Goal: Transaction & Acquisition: Purchase product/service

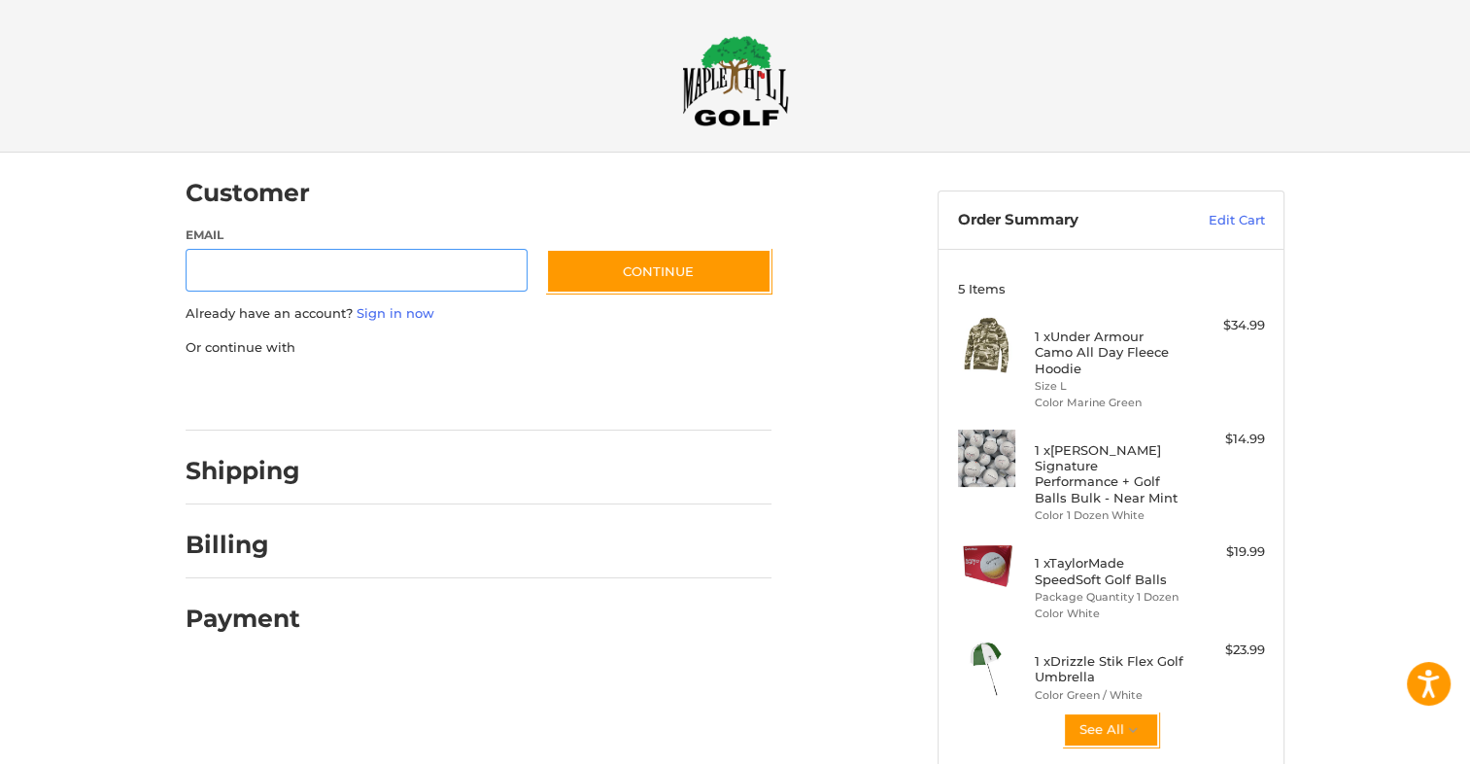
click at [365, 263] on input "Email" at bounding box center [357, 271] width 342 height 44
type input "**********"
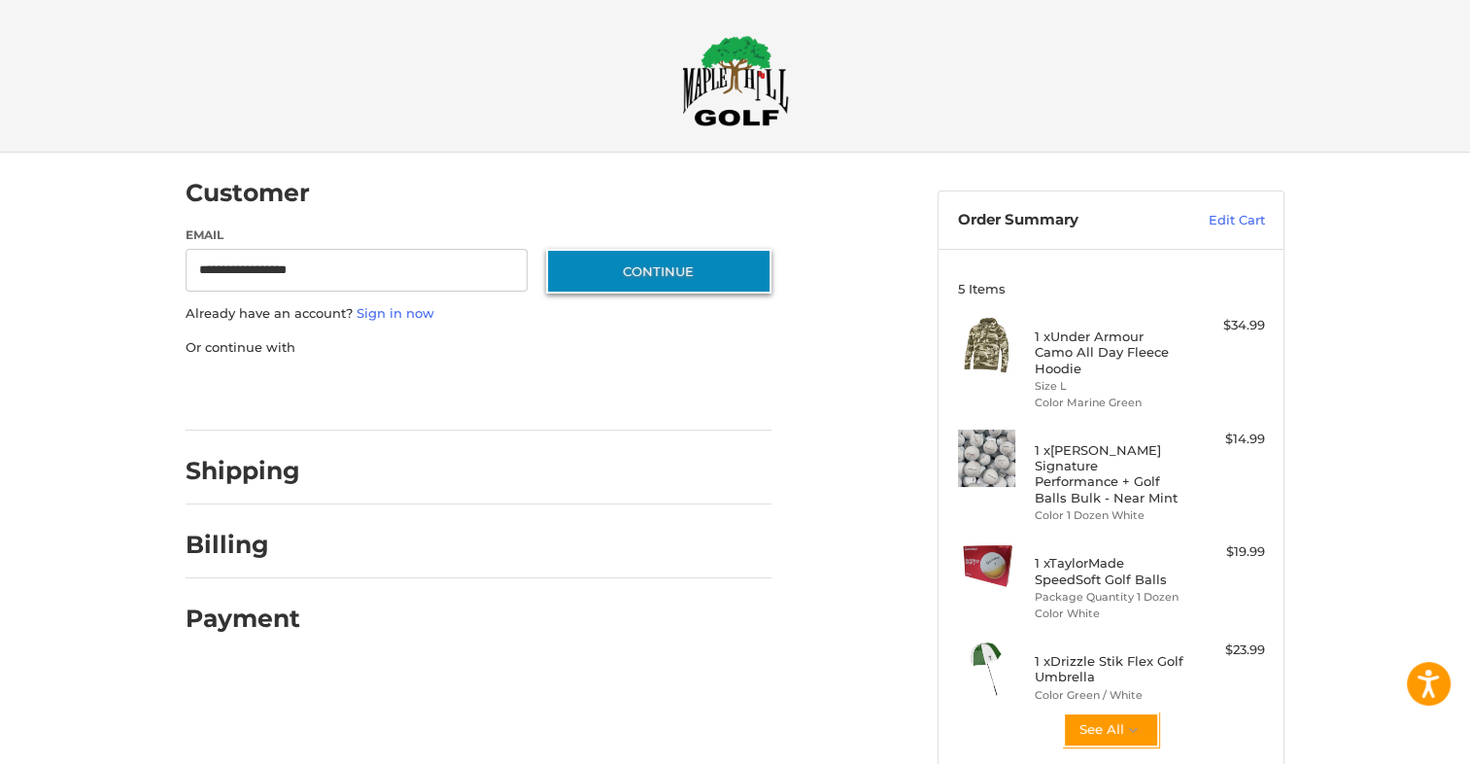
click at [648, 268] on button "Continue" at bounding box center [658, 271] width 225 height 45
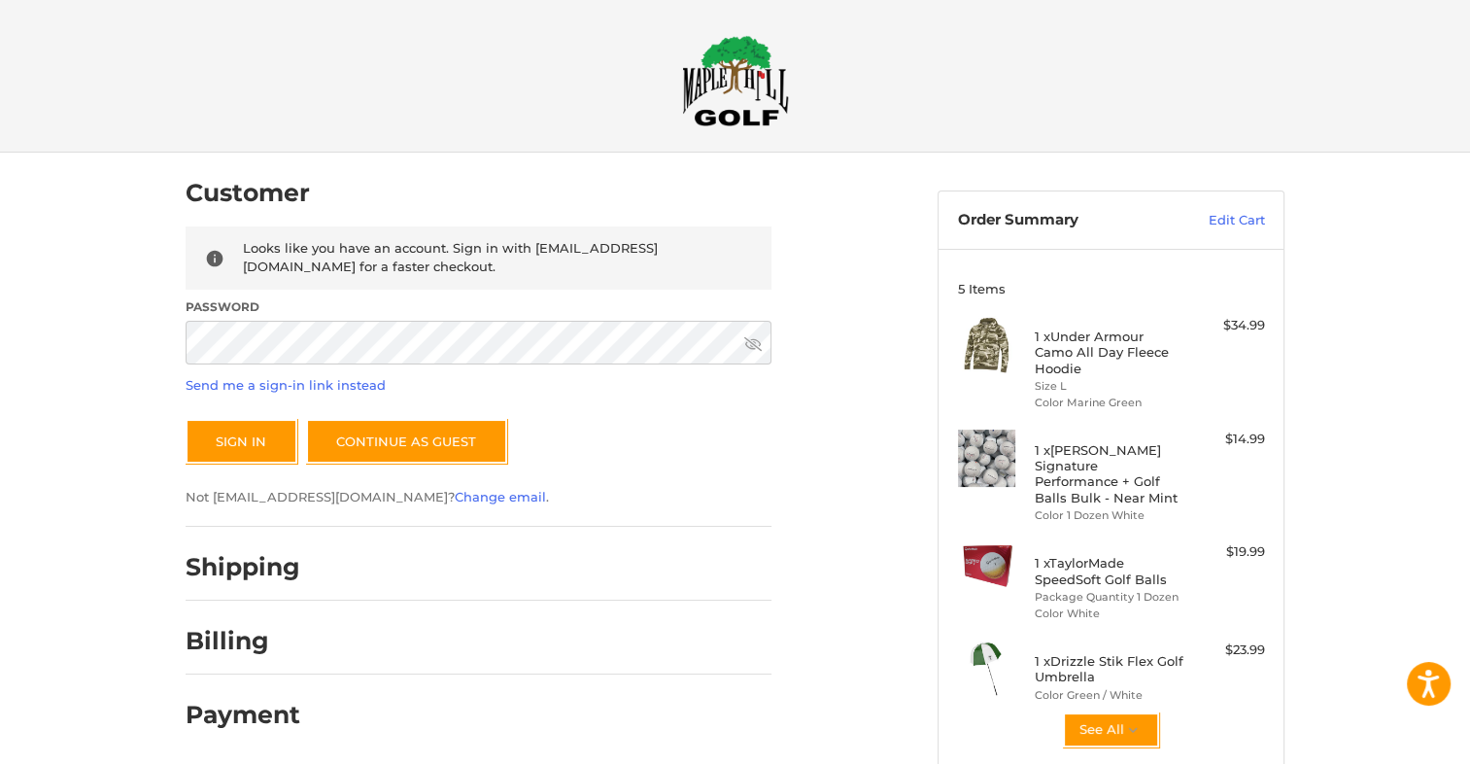
click at [754, 346] on icon at bounding box center [752, 344] width 17 height 14
click at [243, 433] on button "Sign In" at bounding box center [242, 441] width 112 height 45
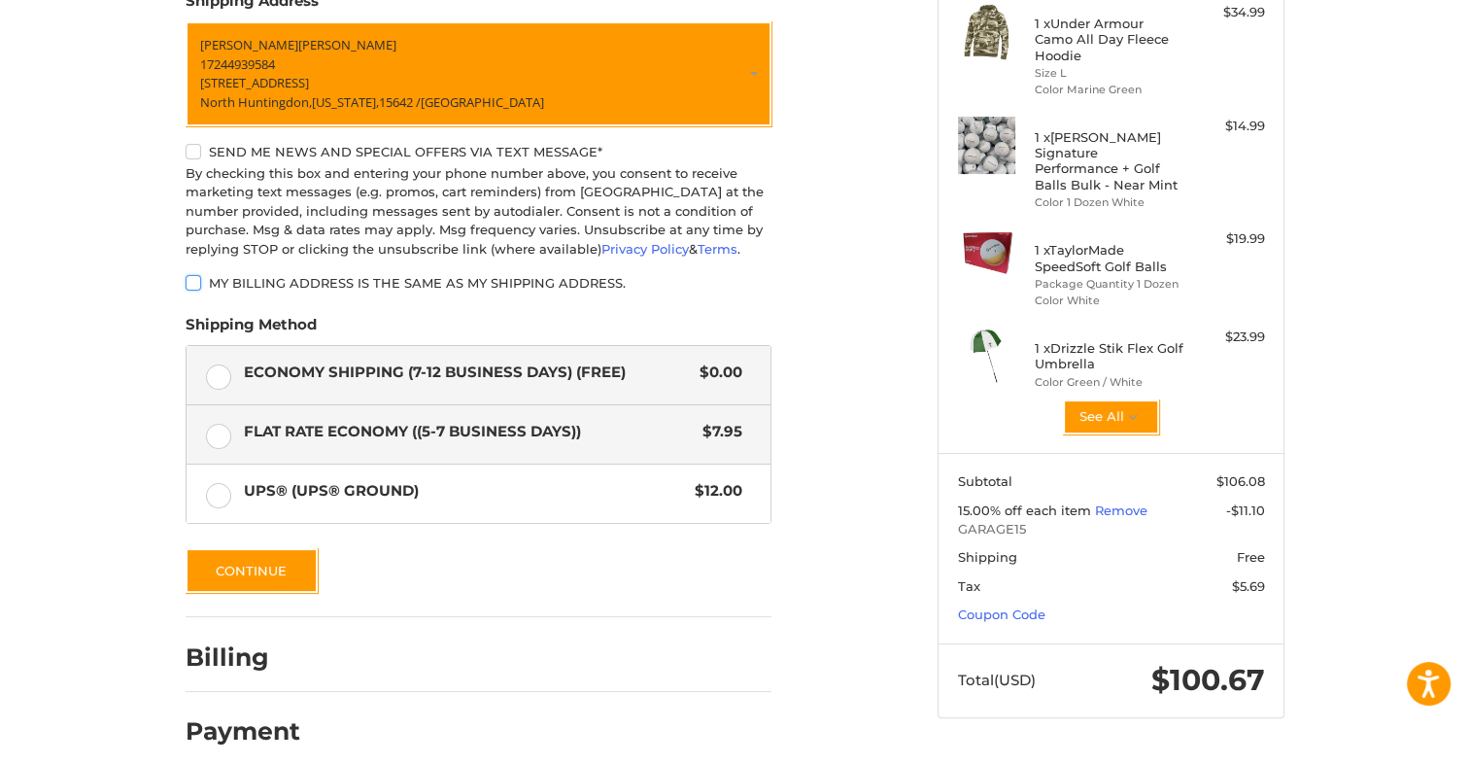
scroll to position [338, 0]
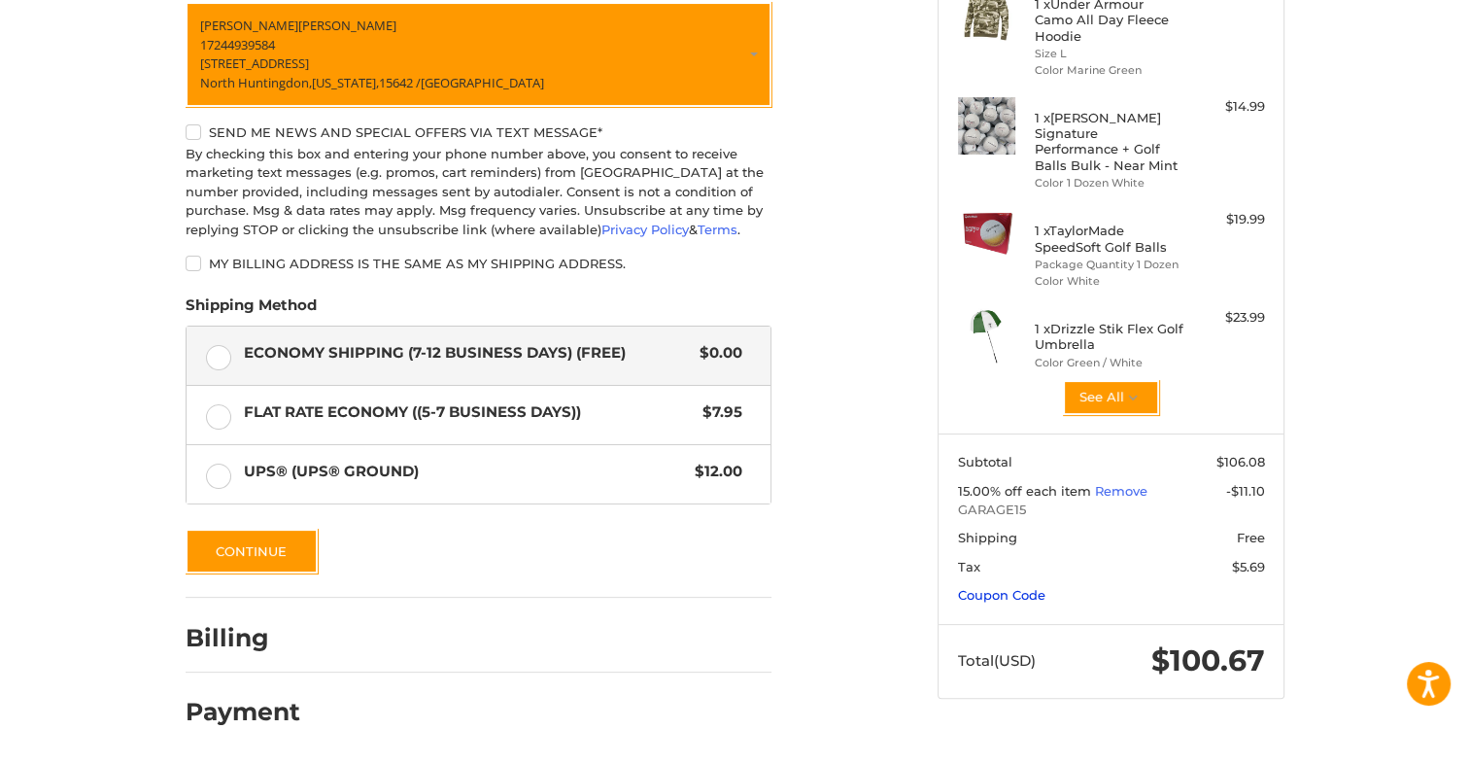
click at [991, 587] on link "Coupon Code" at bounding box center [1001, 595] width 87 height 16
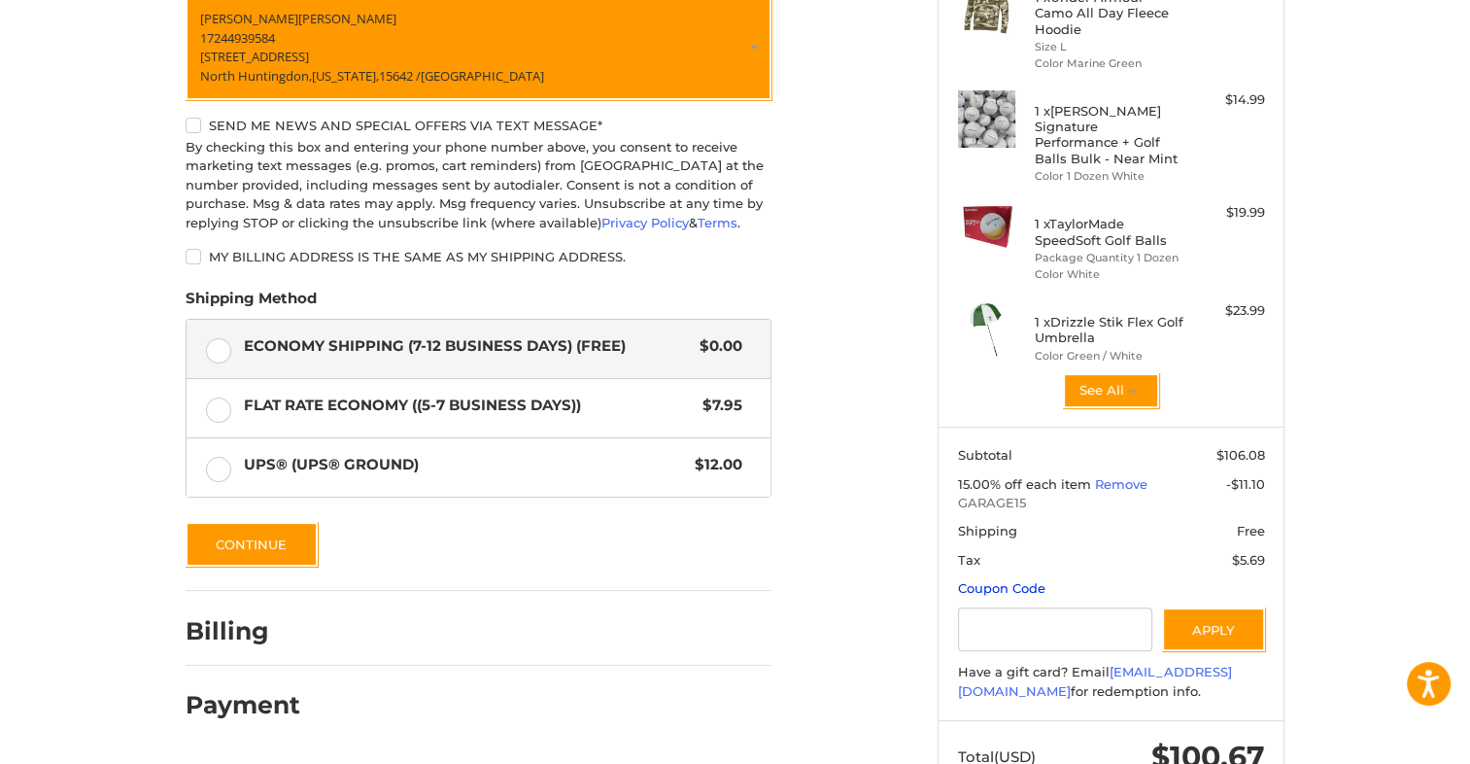
scroll to position [394, 0]
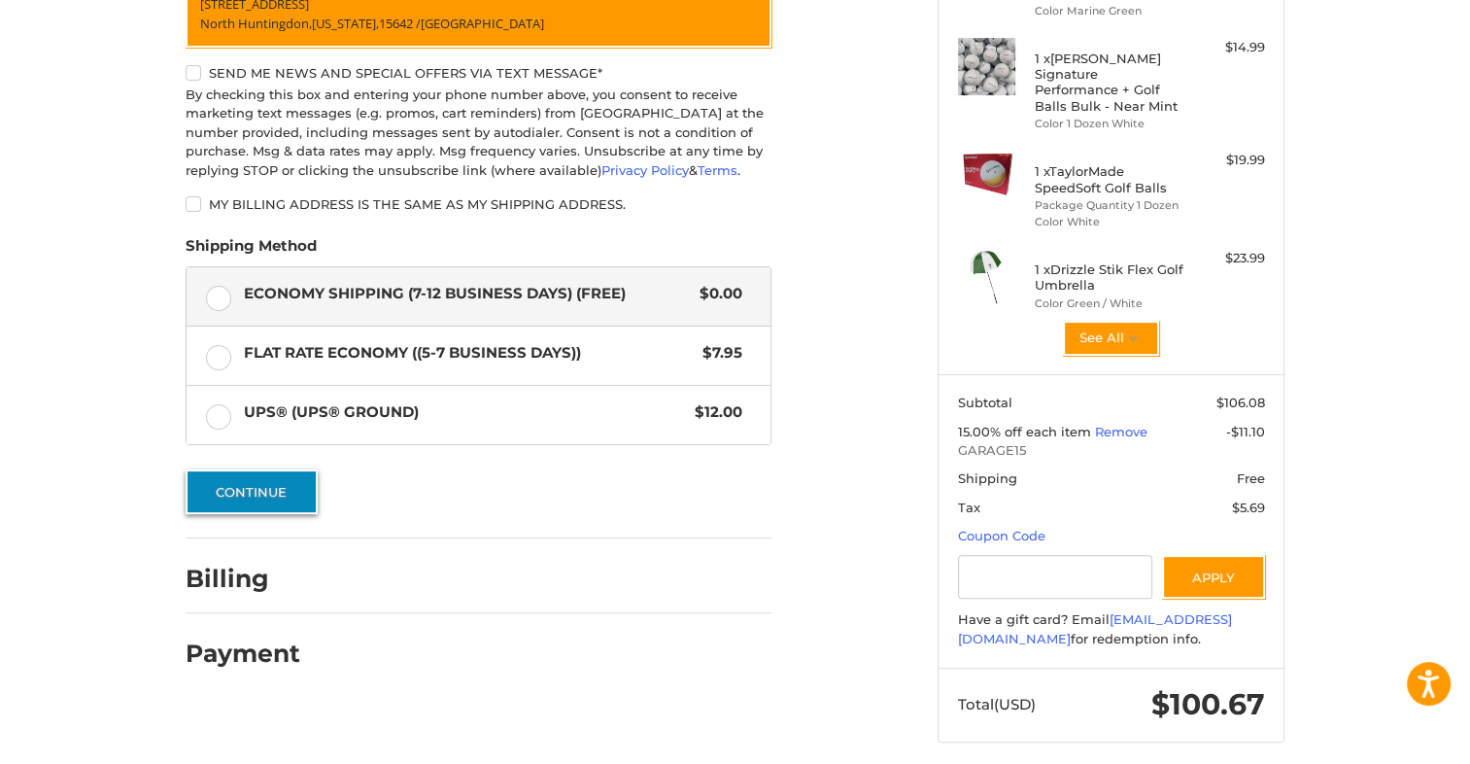
click at [246, 500] on button "Continue" at bounding box center [252, 491] width 132 height 45
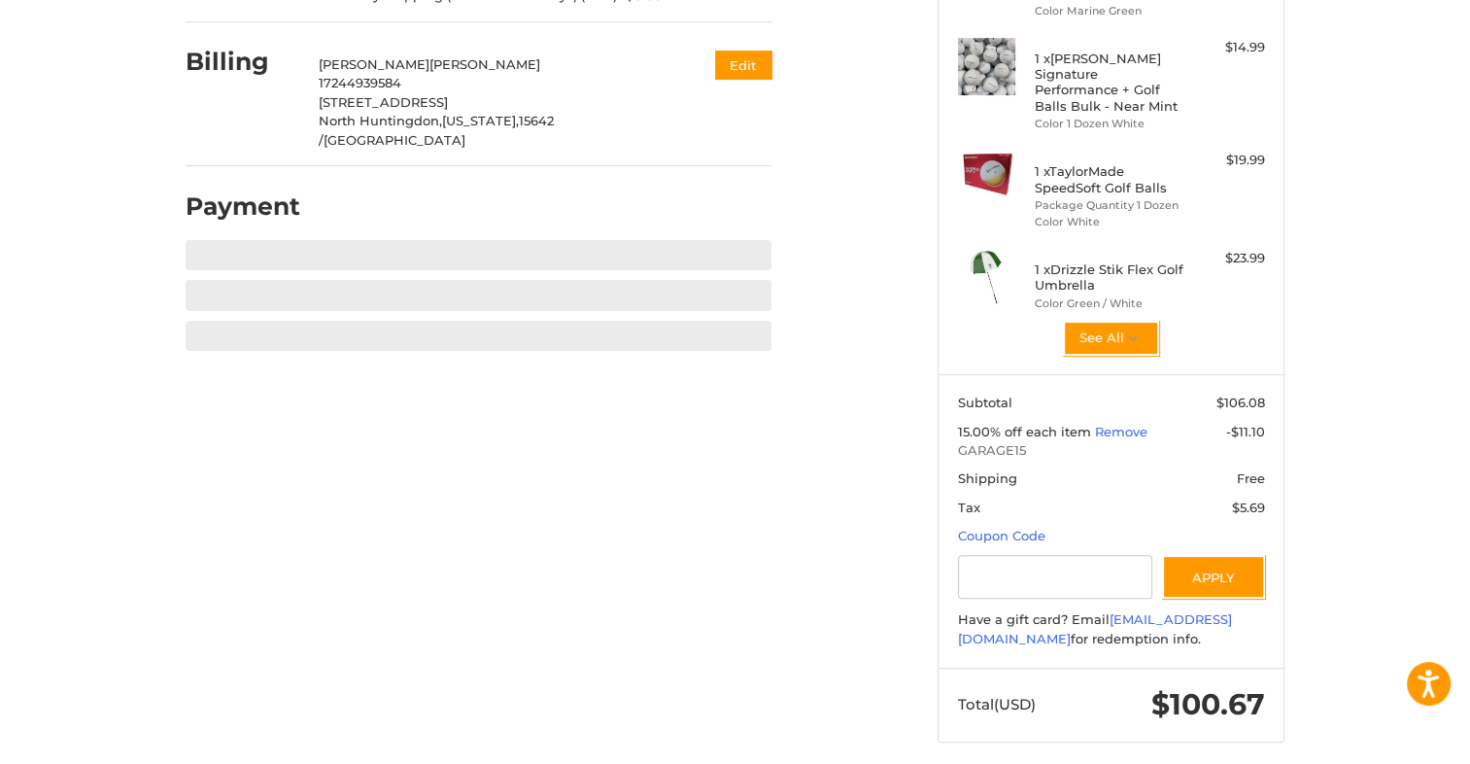
scroll to position [369, 0]
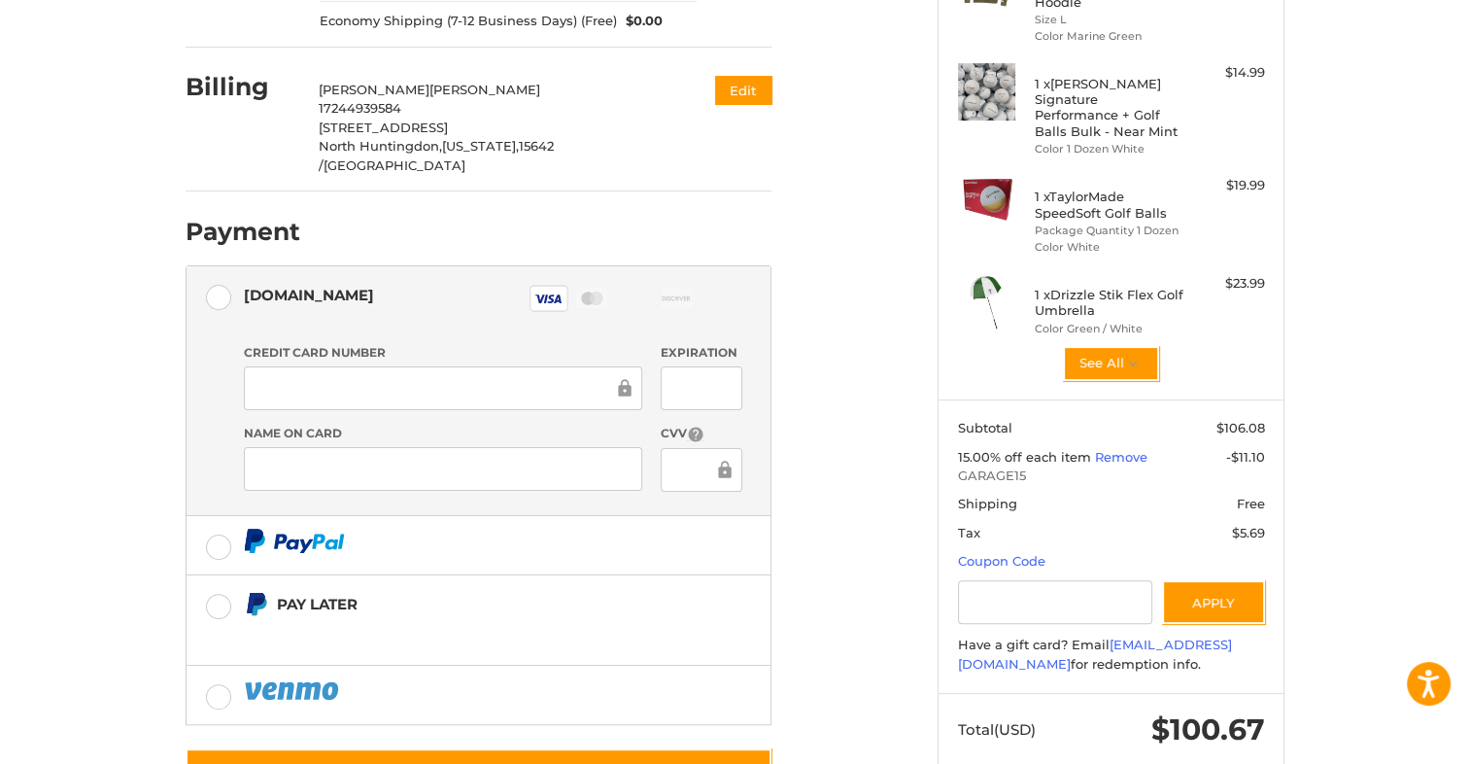
click at [652, 437] on div "CVV" at bounding box center [702, 459] width 100 height 69
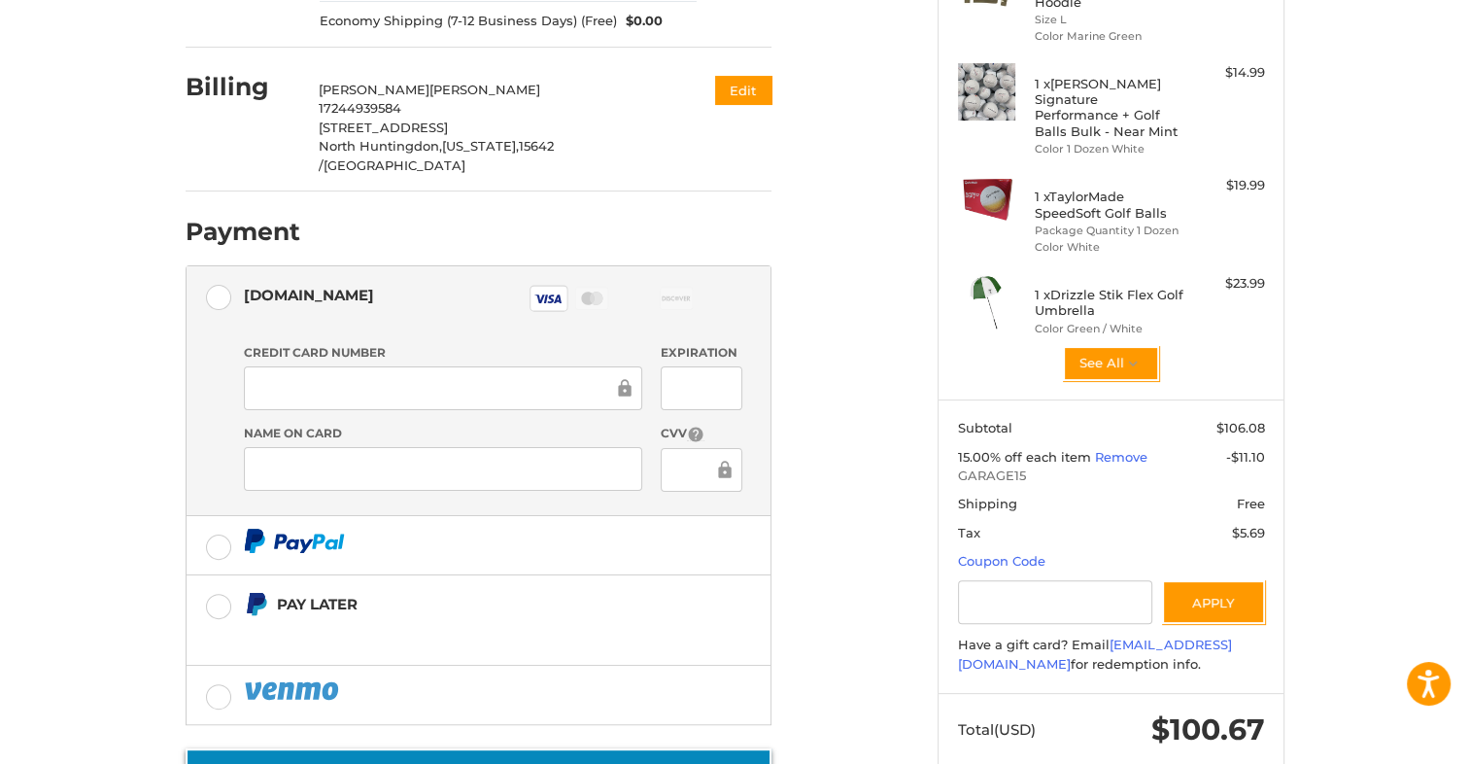
click at [479, 748] on button "Place Order" at bounding box center [479, 775] width 586 height 55
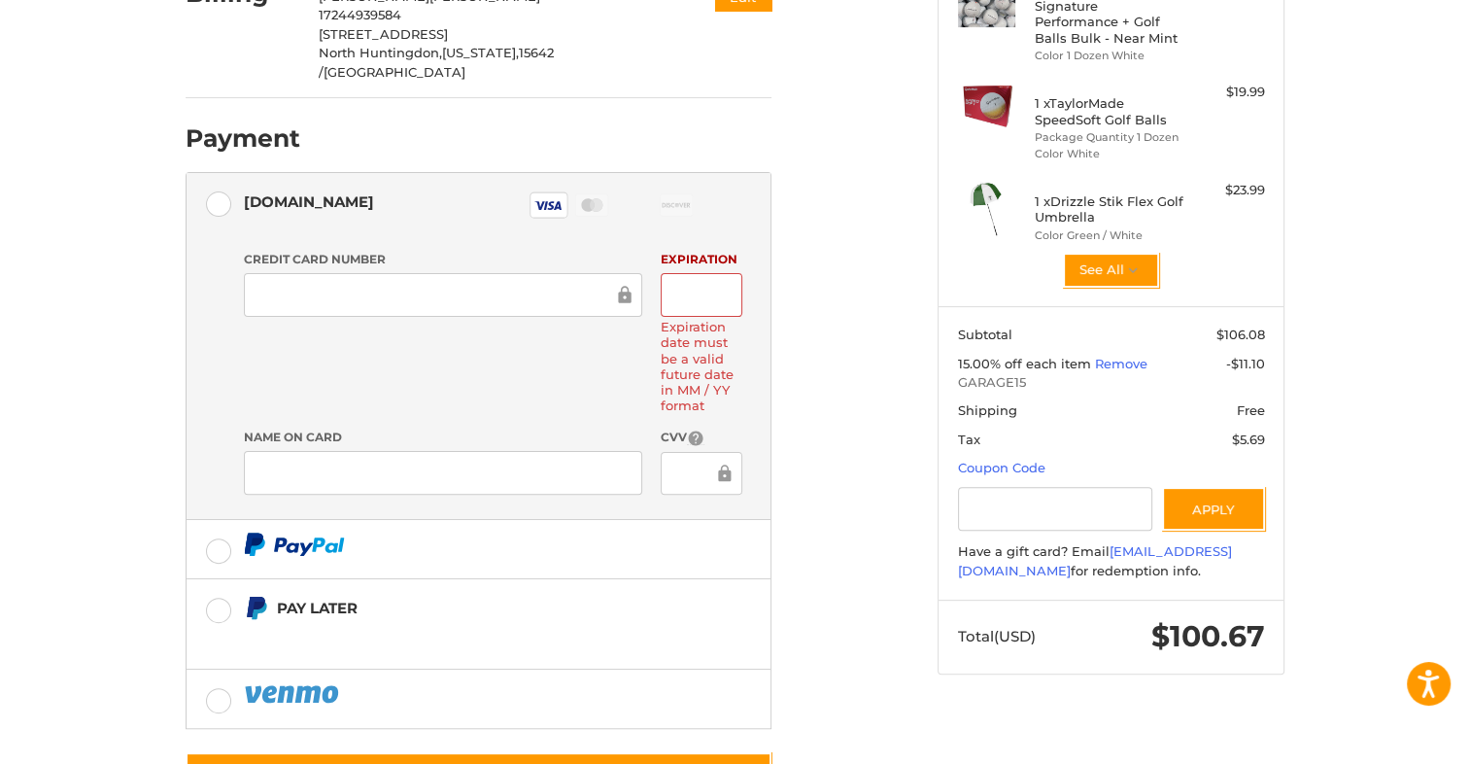
scroll to position [414, 0]
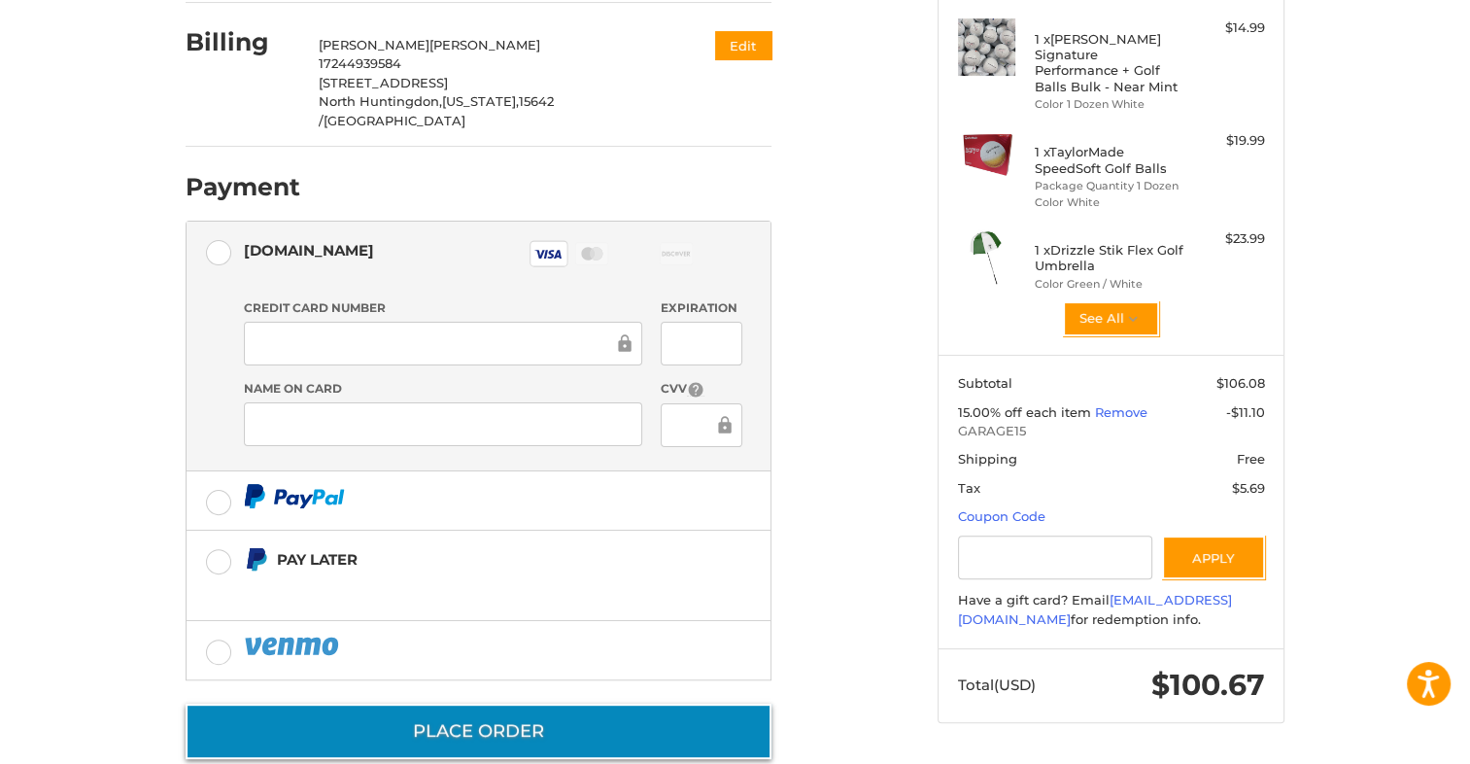
click at [513, 703] on button "Place Order" at bounding box center [479, 730] width 586 height 55
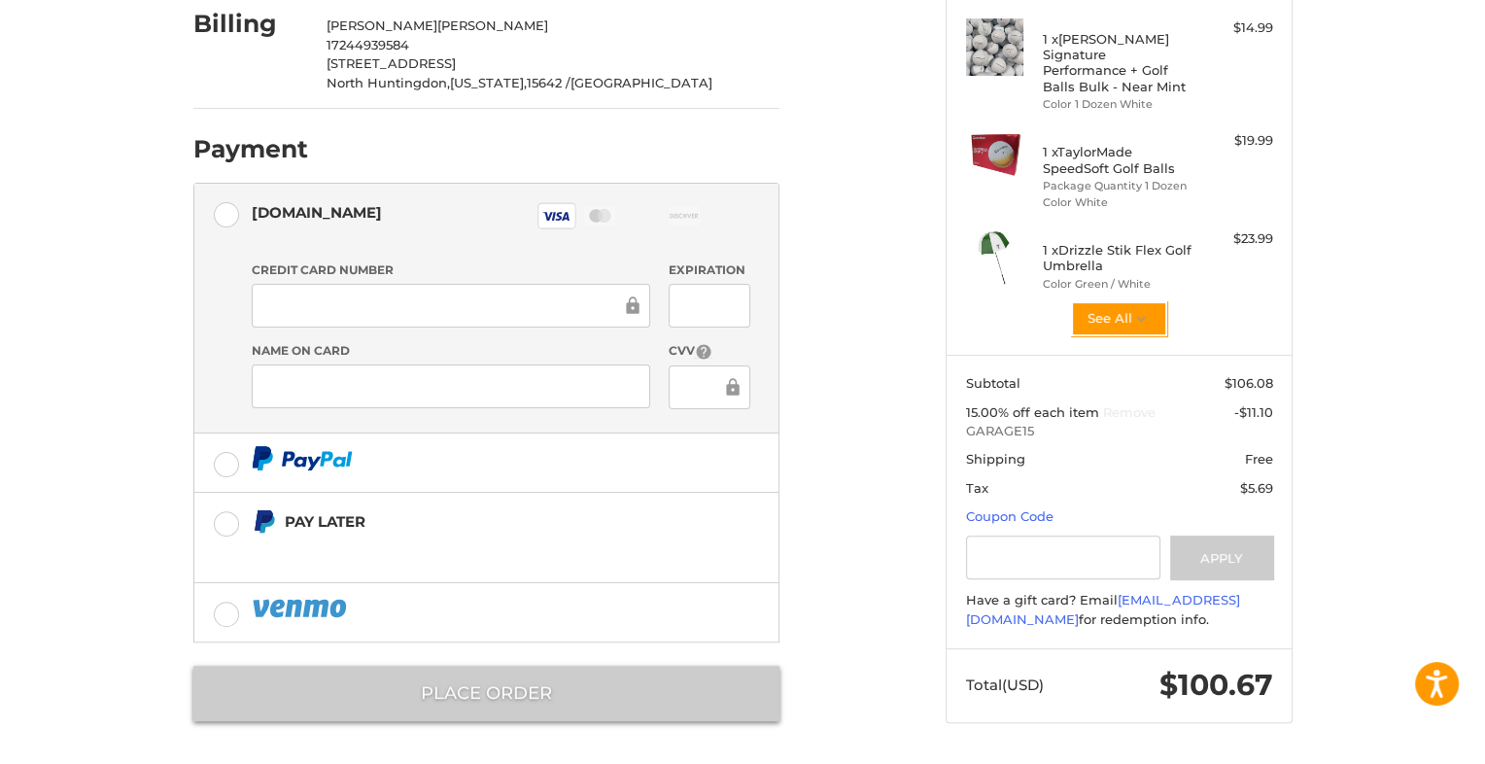
scroll to position [0, 0]
